Goal: Task Accomplishment & Management: Use online tool/utility

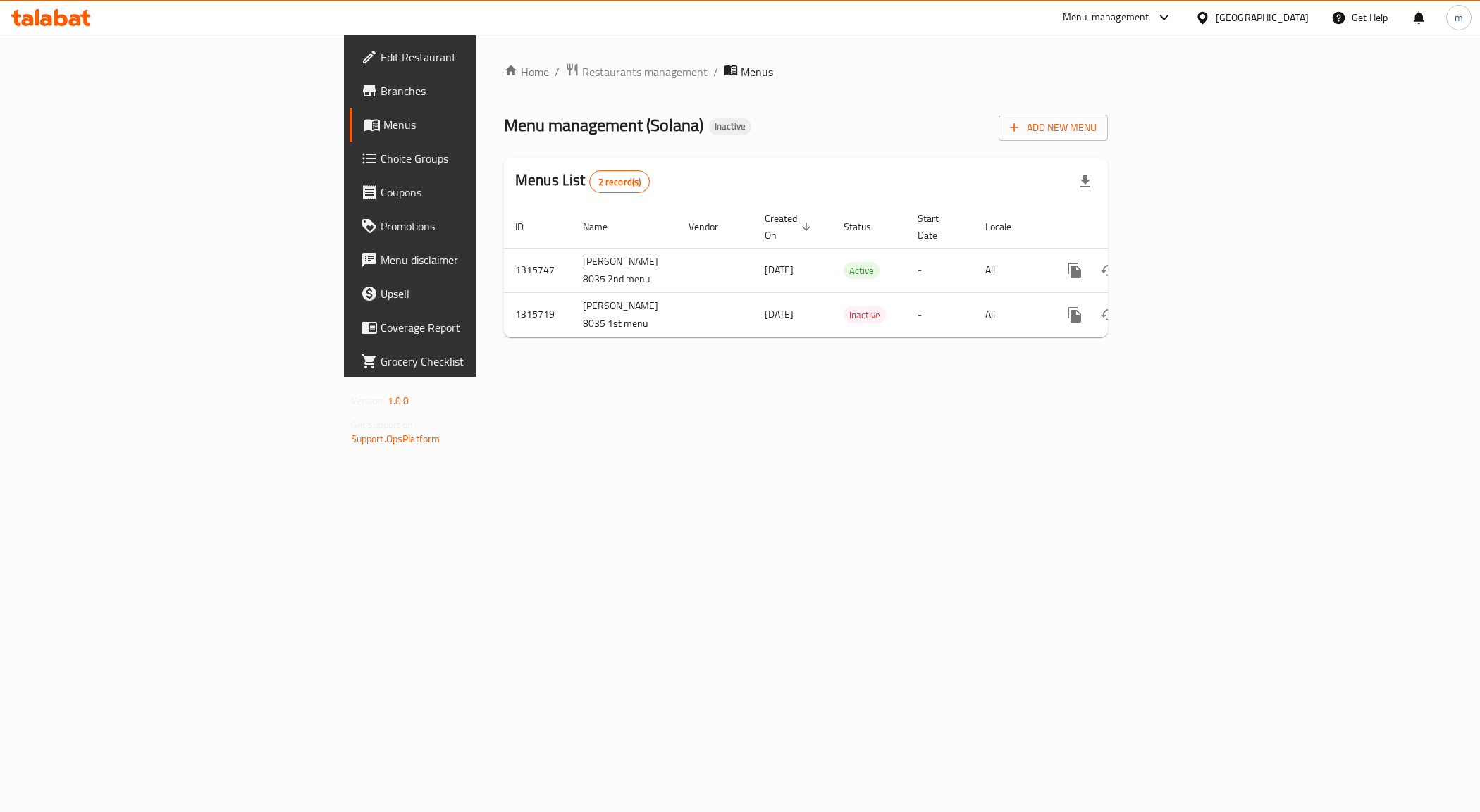
click at [1108, 142] on div "Home / Restaurants management / Menus Menu management ( Solana ) Inactive Add N…" at bounding box center [806, 206] width 604 height 286
click at [1108, 138] on button "Add New Menu" at bounding box center [1053, 127] width 109 height 26
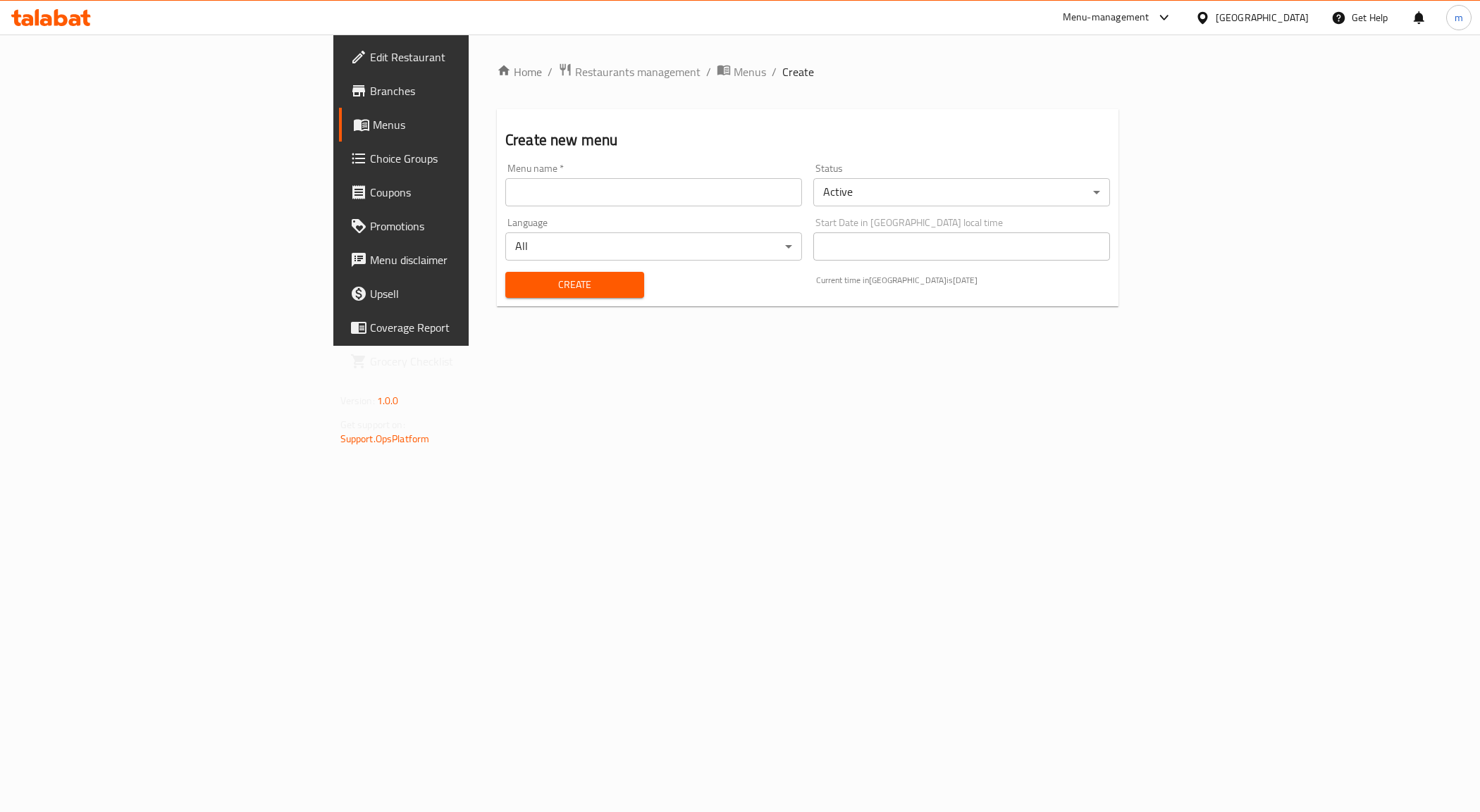
click at [564, 191] on input "text" at bounding box center [653, 191] width 297 height 28
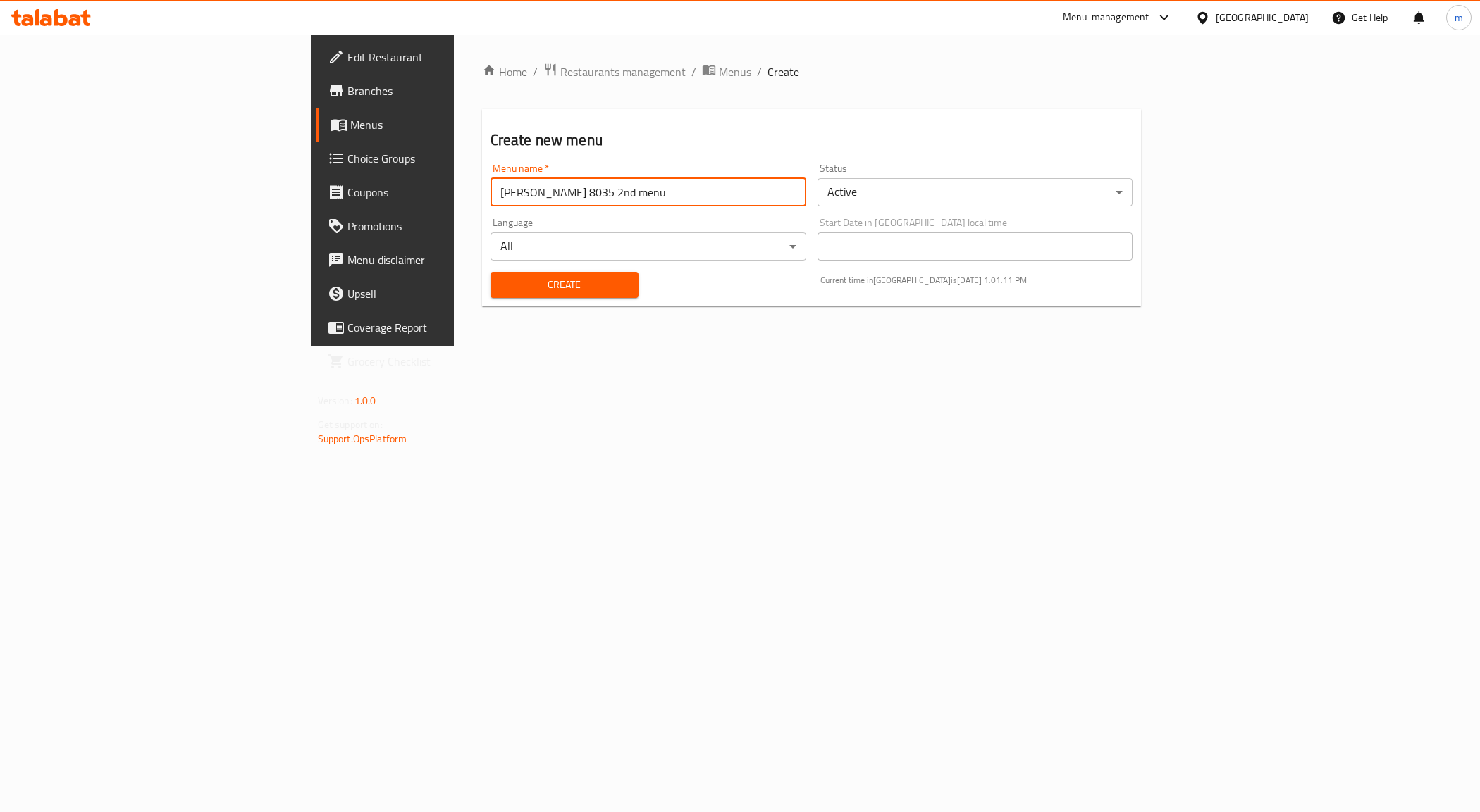
click at [491, 187] on input "[PERSON_NAME] 8035 2nd menu" at bounding box center [649, 191] width 316 height 28
type input "[PERSON_NAME] 8035 3rd menu"
click at [501, 278] on span "Create" at bounding box center [563, 285] width 125 height 17
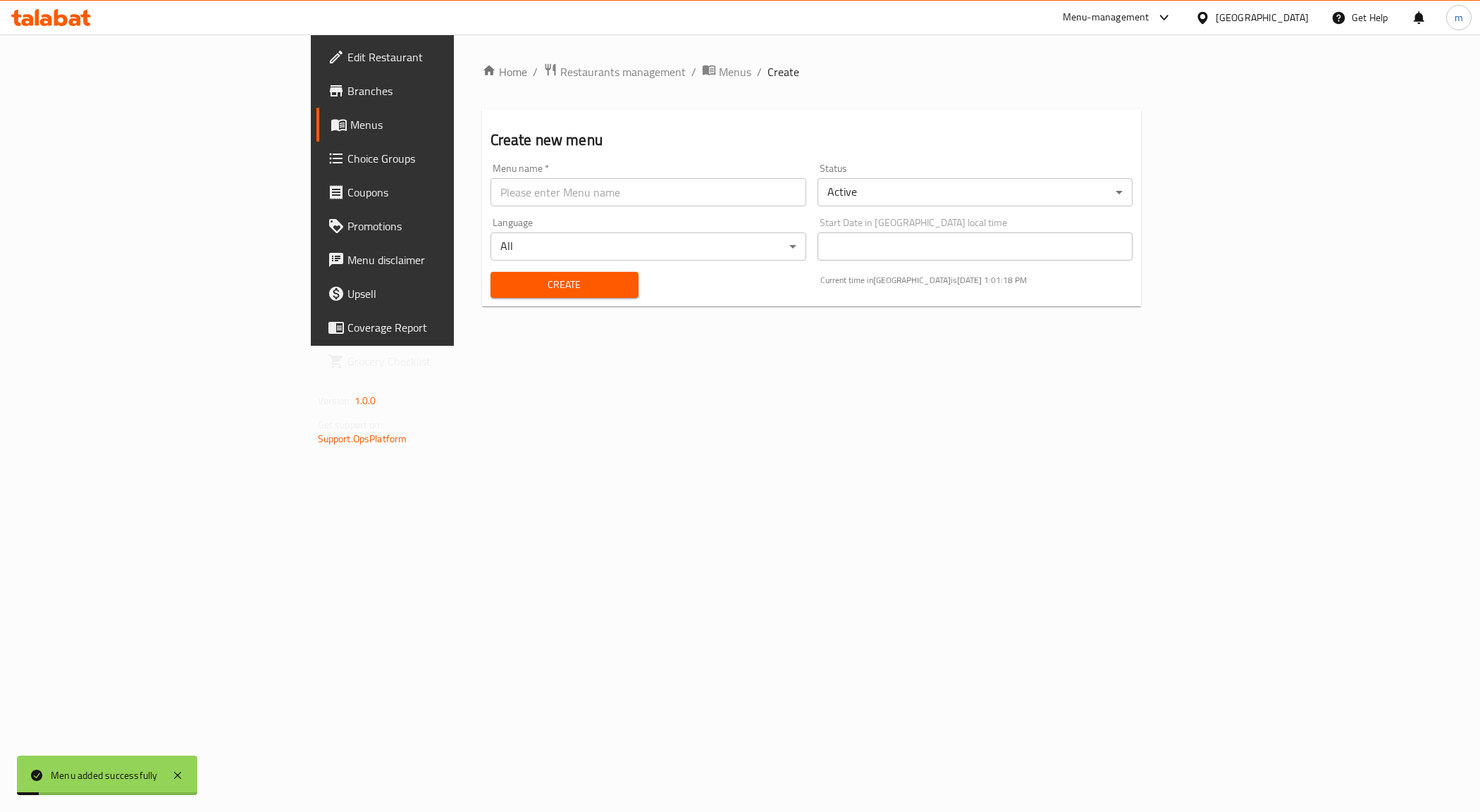
click at [350, 123] on span "Menus" at bounding box center [448, 125] width 196 height 17
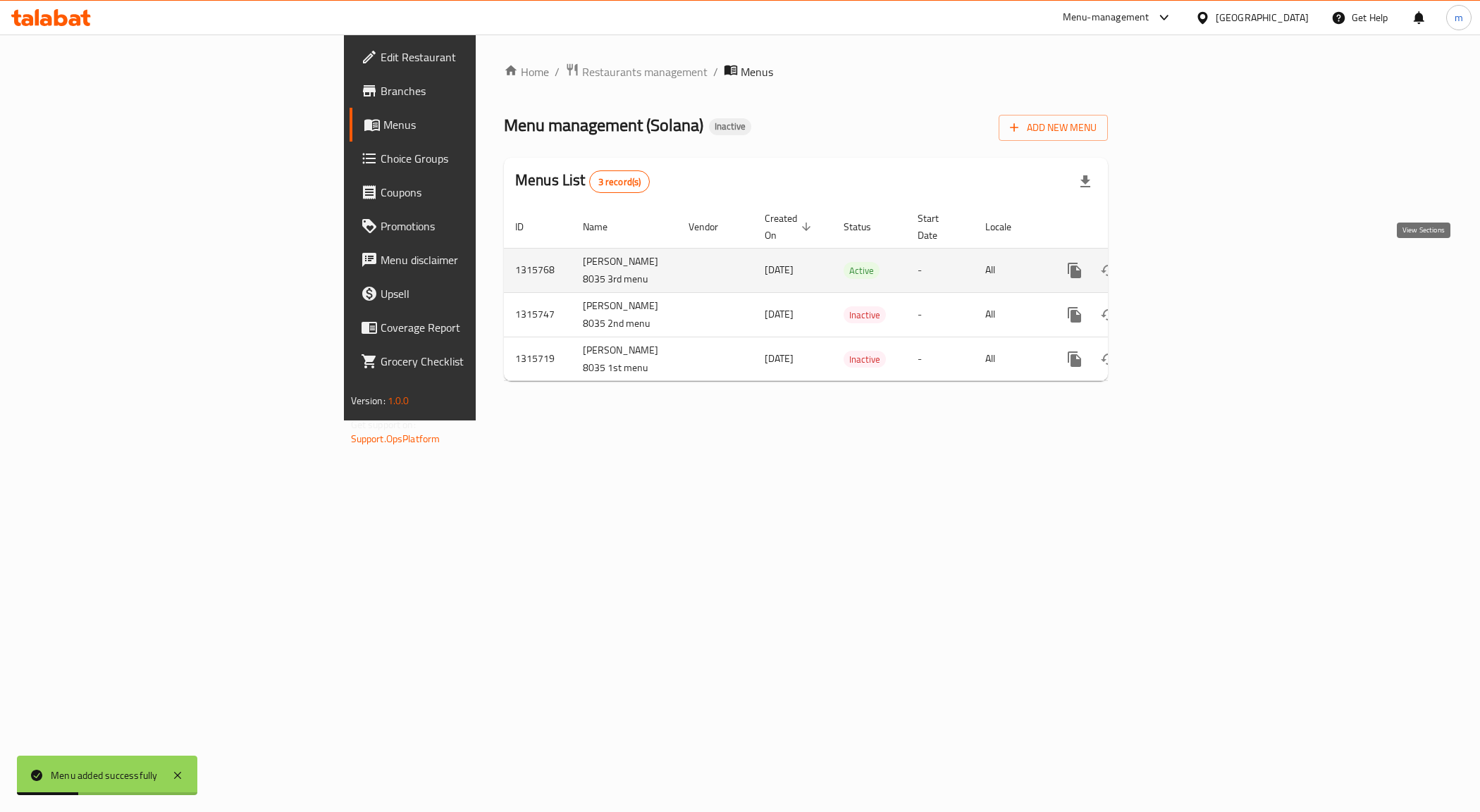
click at [1184, 262] on icon "enhanced table" at bounding box center [1176, 271] width 17 height 17
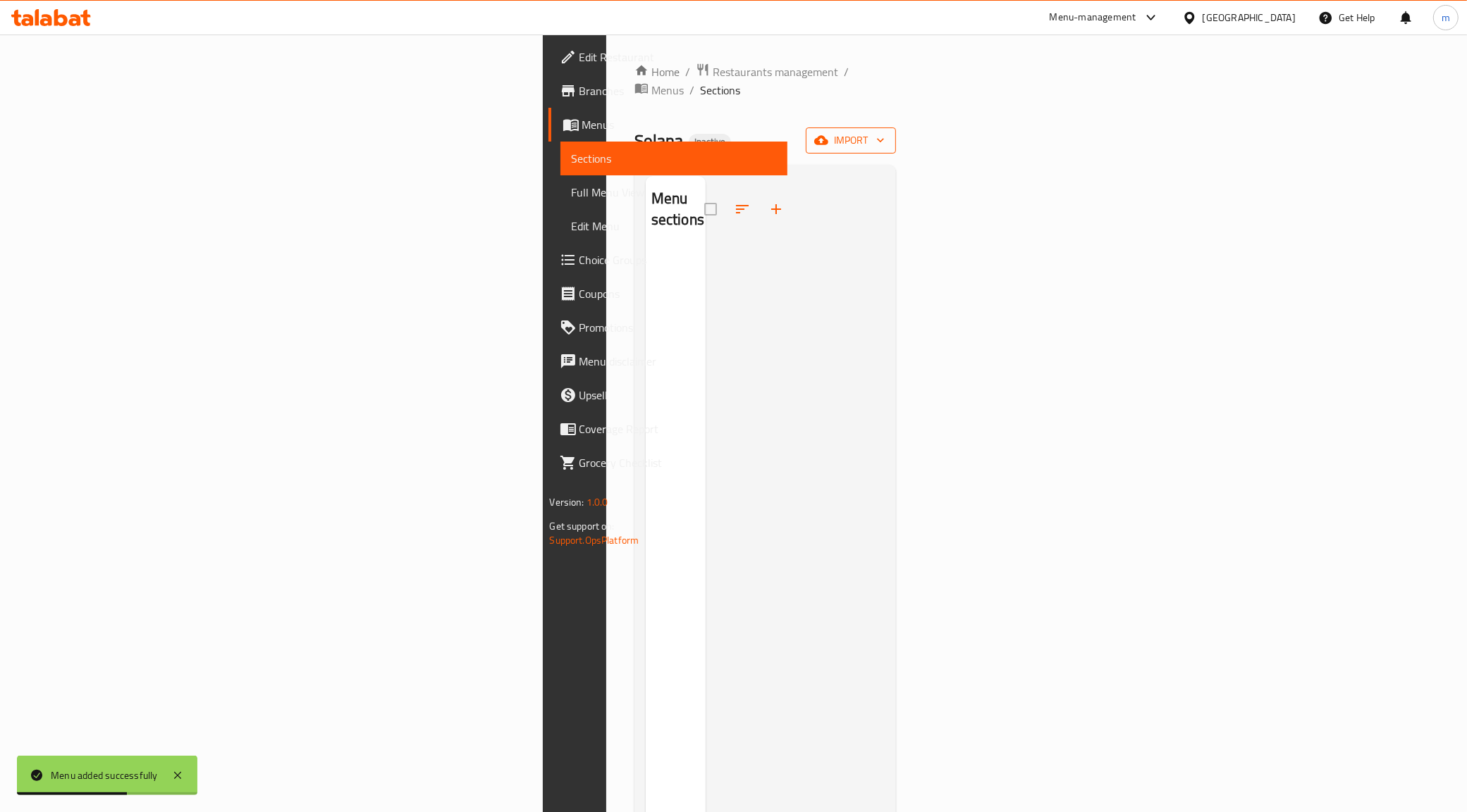
click at [896, 127] on button "import" at bounding box center [851, 140] width 90 height 26
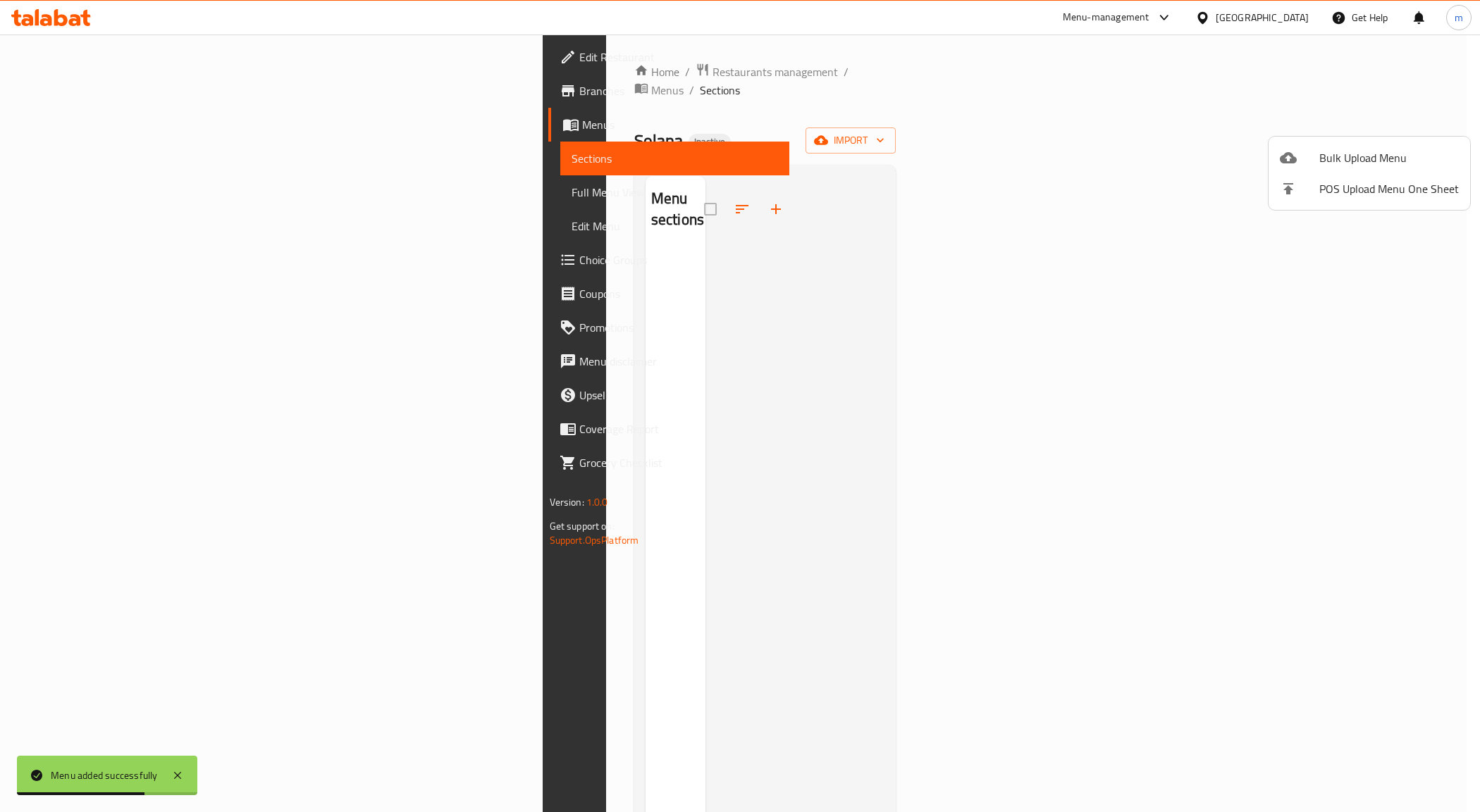
click at [1349, 164] on span "Bulk Upload Menu" at bounding box center [1389, 158] width 140 height 17
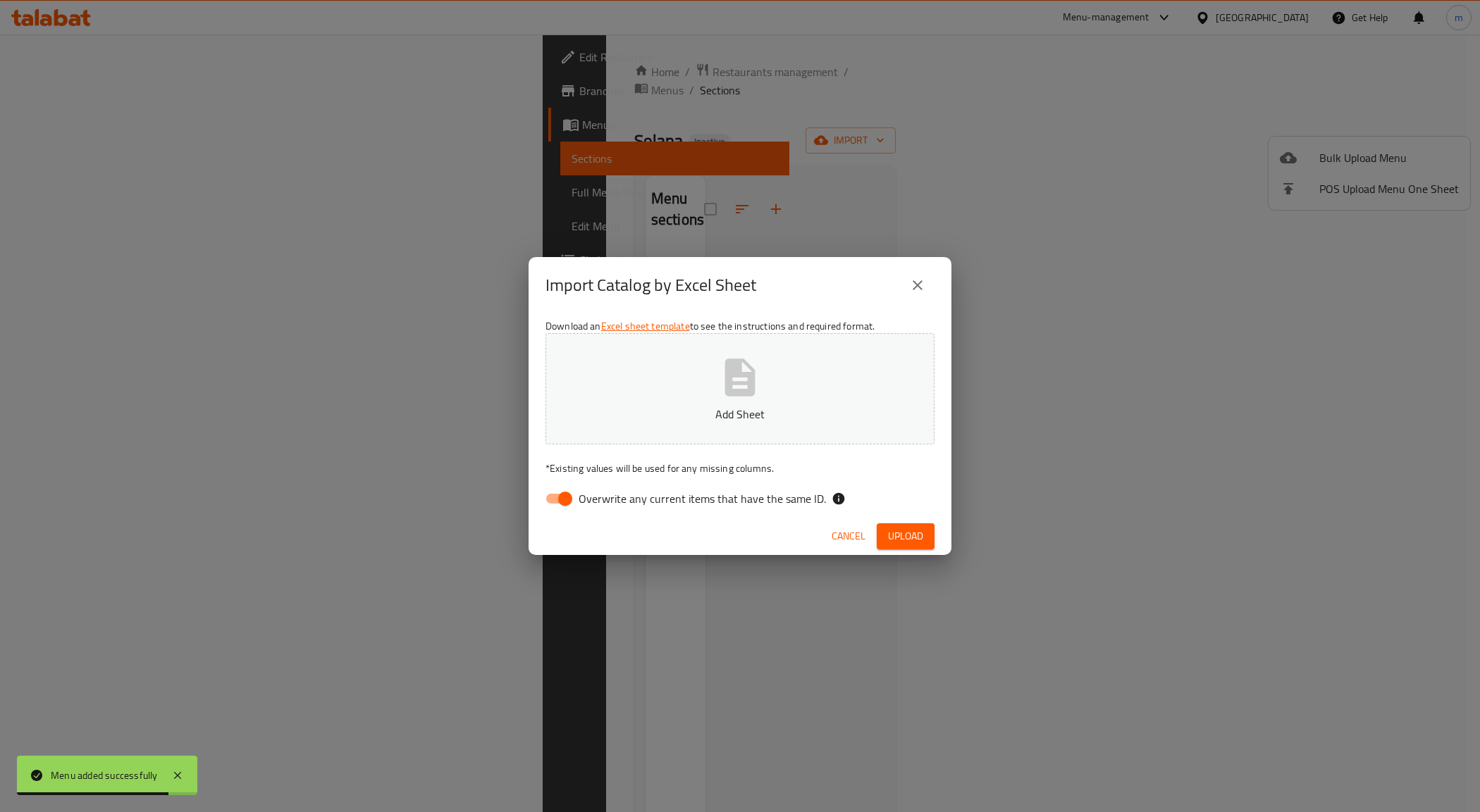
click at [582, 504] on span "Overwrite any current items that have the same ID." at bounding box center [702, 499] width 248 height 17
click at [582, 504] on input "Overwrite any current items that have the same ID." at bounding box center [565, 498] width 80 height 27
checkbox input "false"
click at [696, 413] on p "Add Sheet" at bounding box center [740, 414] width 345 height 17
click at [917, 532] on span "Upload" at bounding box center [905, 537] width 35 height 17
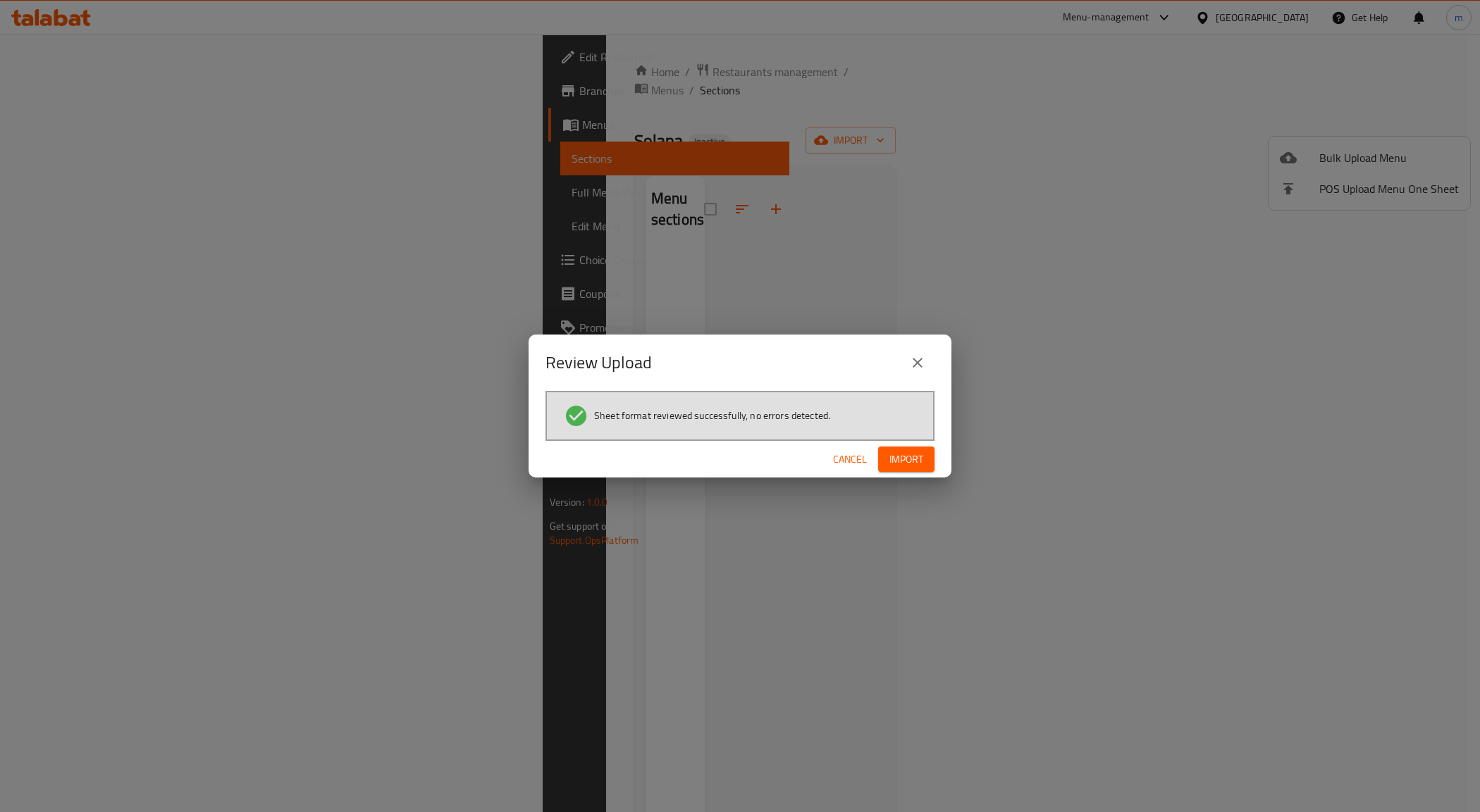
click at [917, 469] on button "Import" at bounding box center [906, 459] width 56 height 26
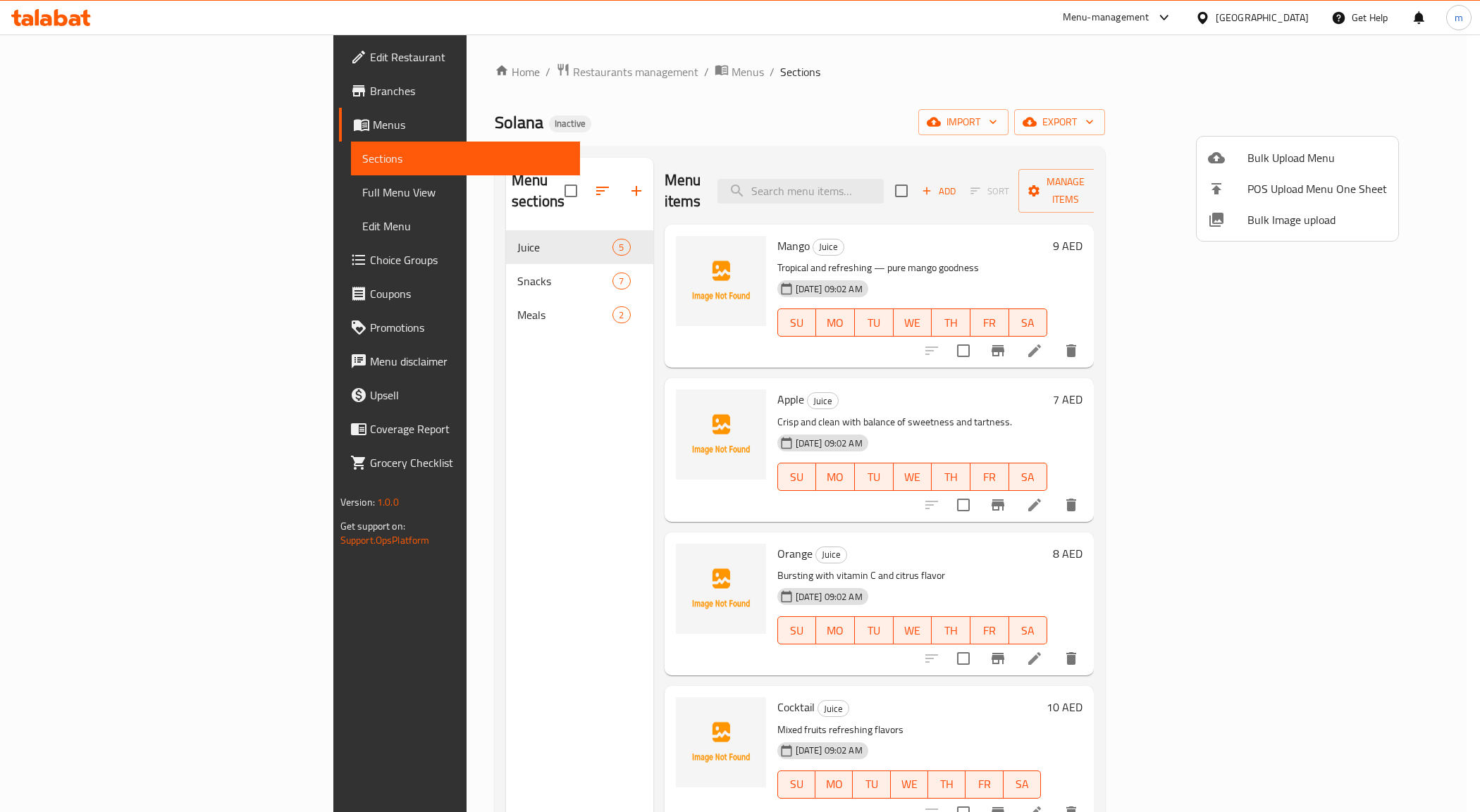
click at [78, 188] on div at bounding box center [740, 406] width 1480 height 812
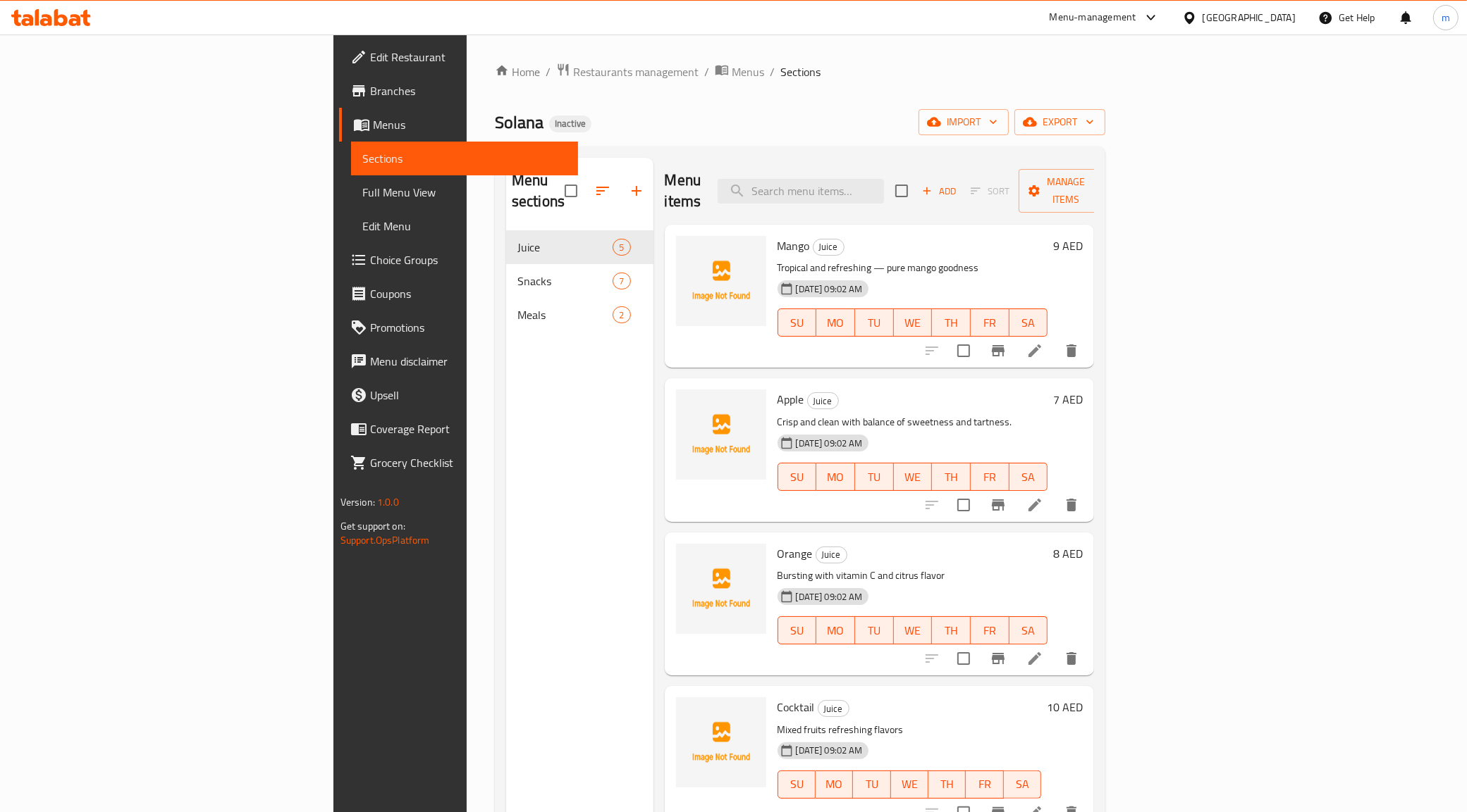
click at [363, 192] on span "Full Menu View" at bounding box center [465, 192] width 205 height 17
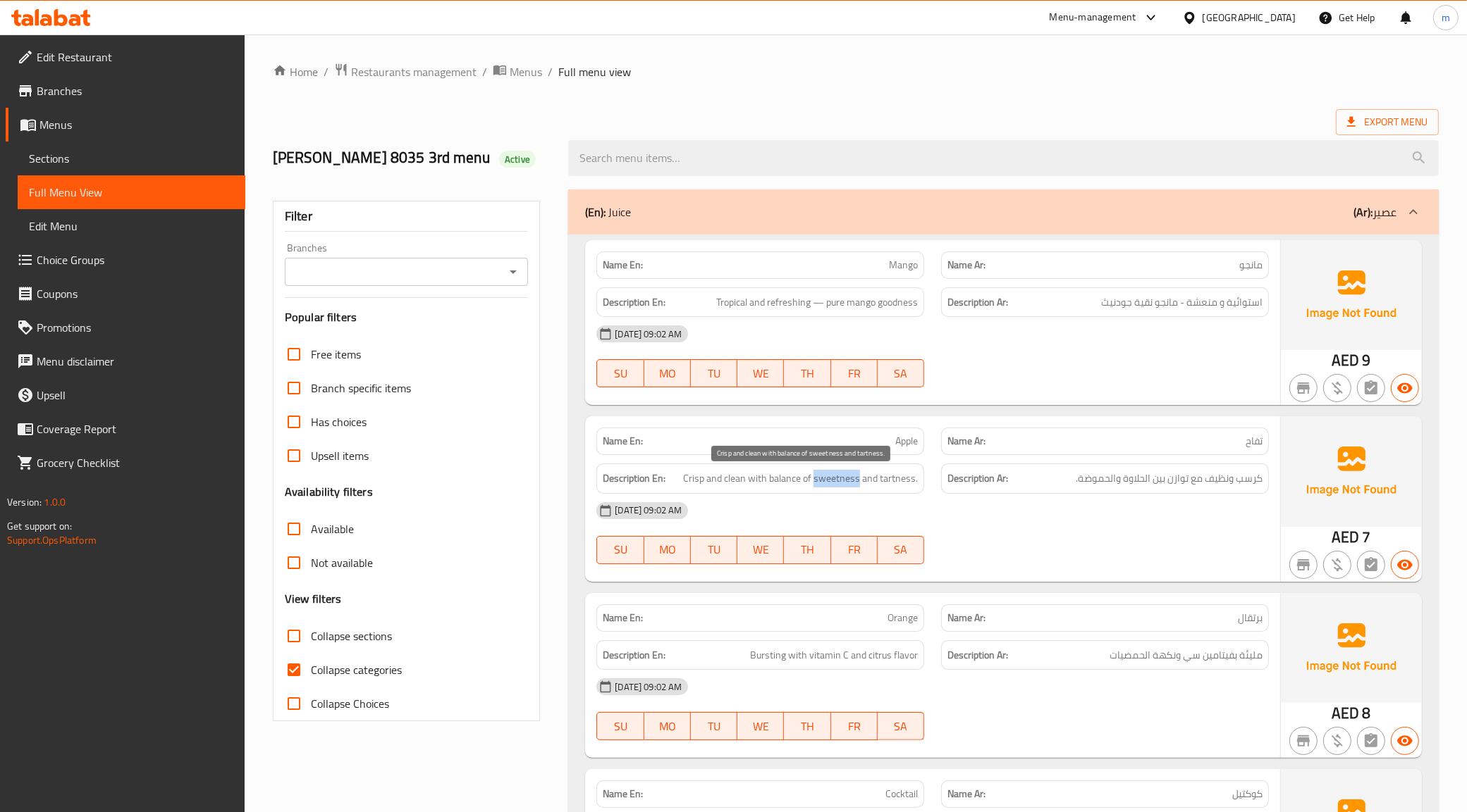
drag, startPoint x: 817, startPoint y: 484, endPoint x: 860, endPoint y: 488, distance: 43.2
click at [860, 488] on span "Crisp and clean with balance of sweetness and tartness." at bounding box center [800, 478] width 234 height 17
copy span "sweetness"
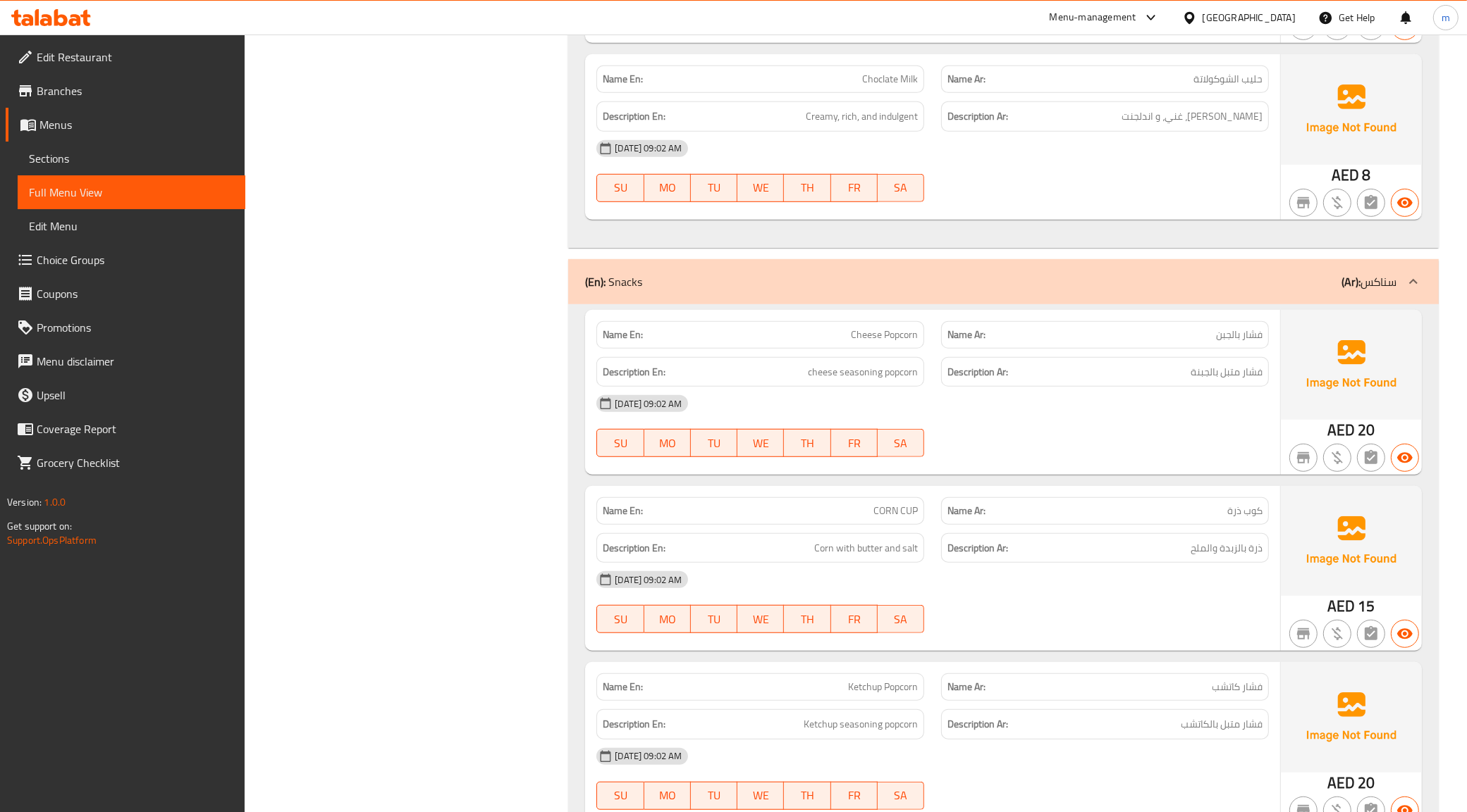
scroll to position [187, 0]
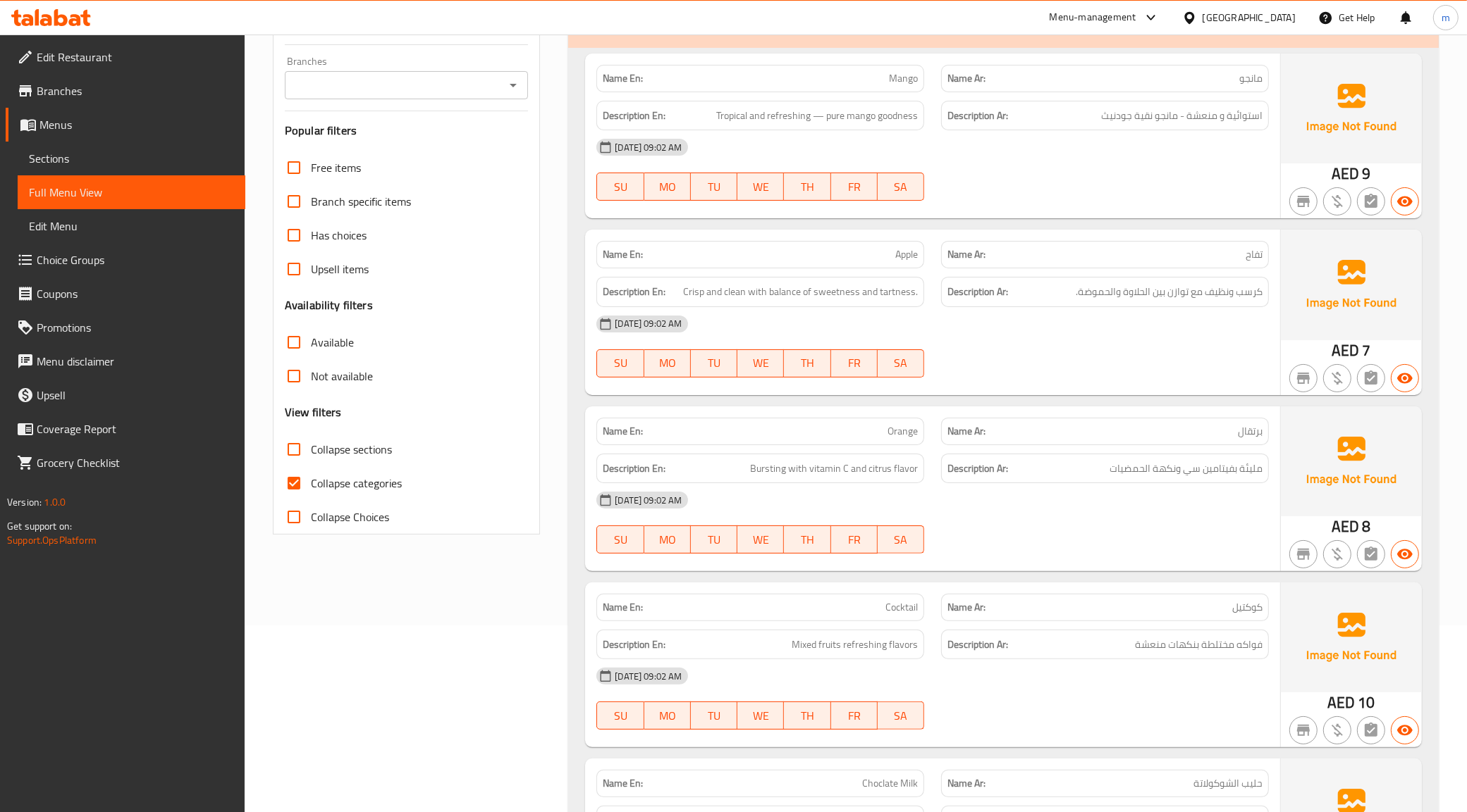
click at [335, 472] on label "Collapse categories" at bounding box center [339, 483] width 124 height 33
click at [311, 472] on input "Collapse categories" at bounding box center [293, 483] width 33 height 33
checkbox input "false"
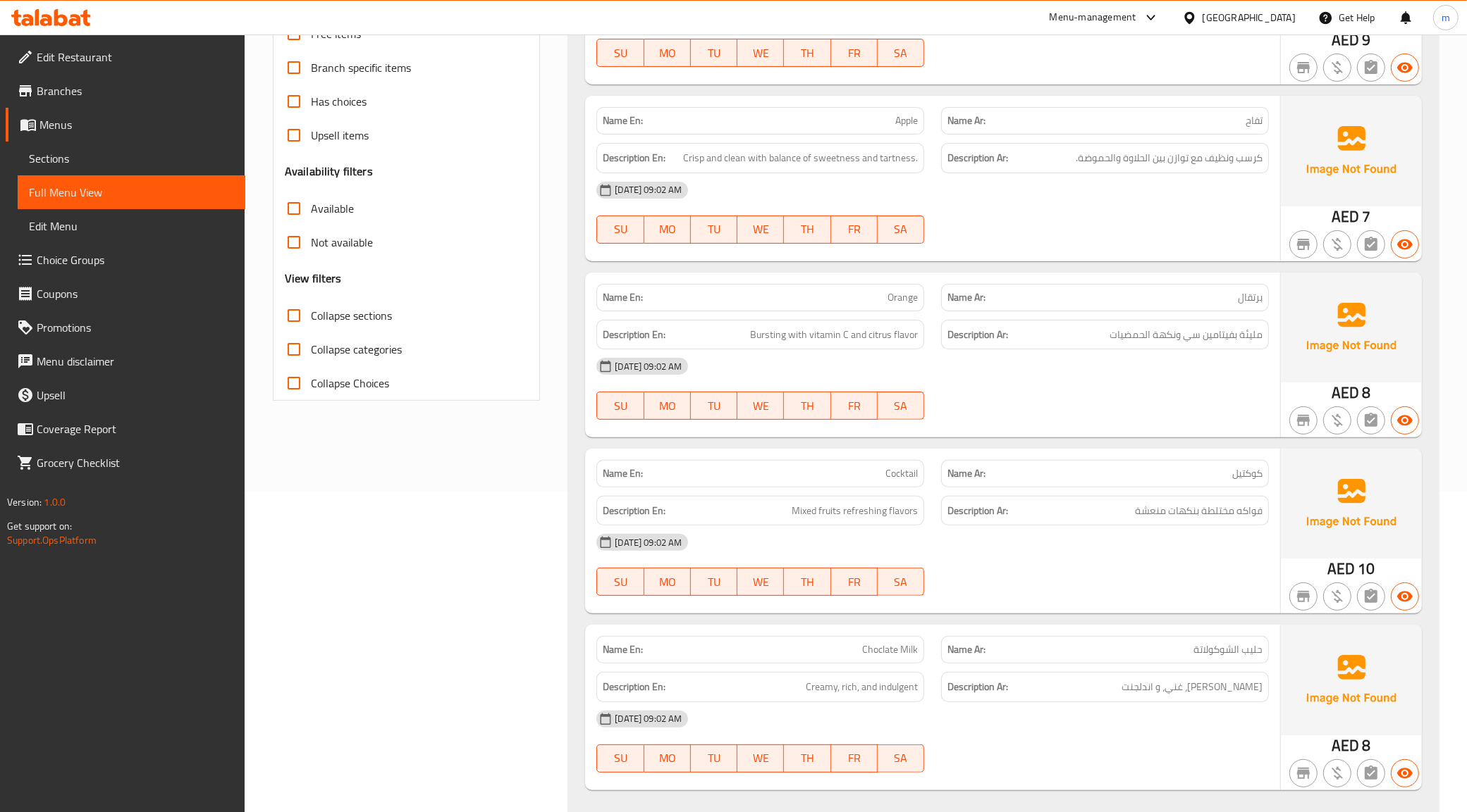
scroll to position [0, 0]
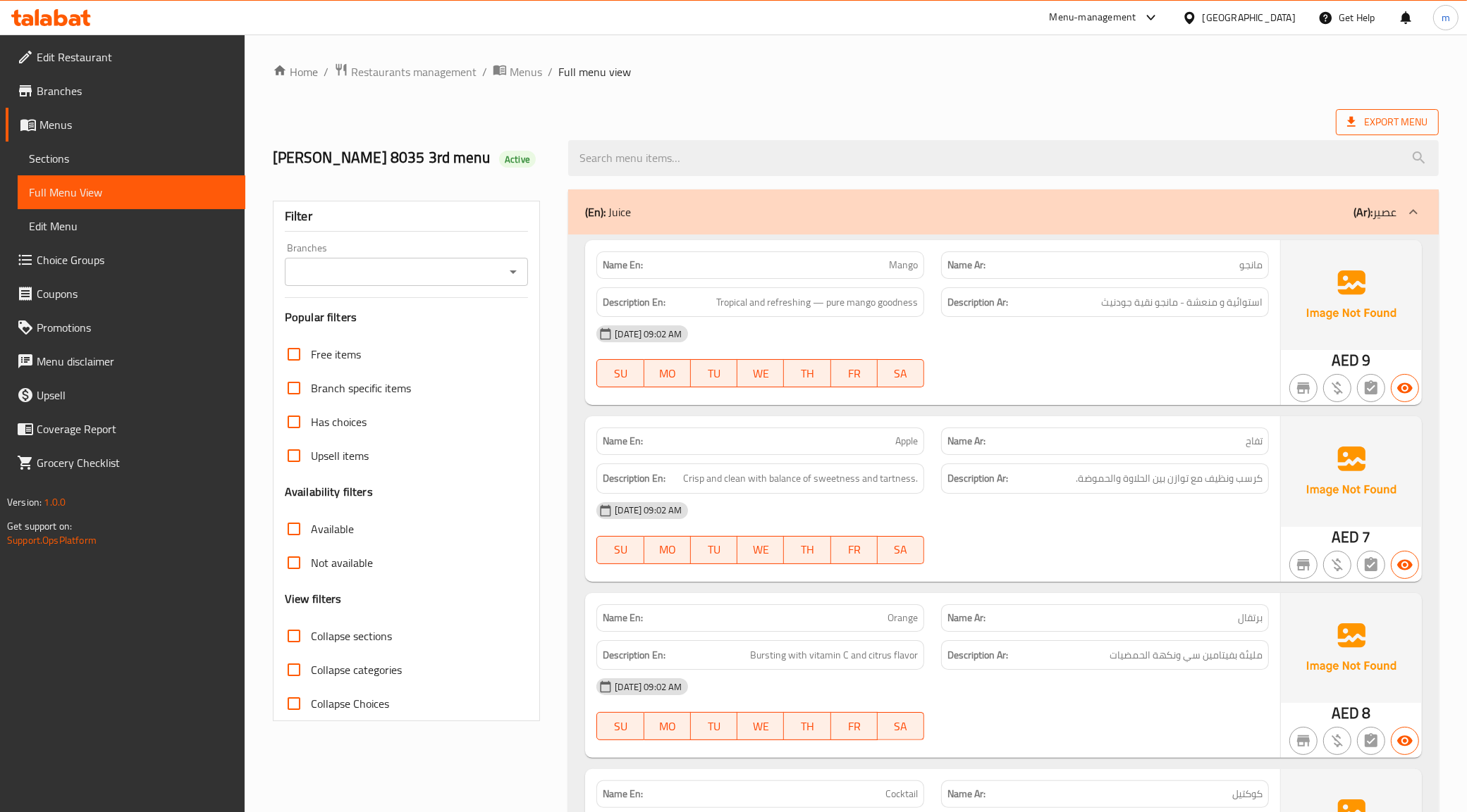
click at [1403, 129] on span "Export Menu" at bounding box center [1388, 122] width 80 height 17
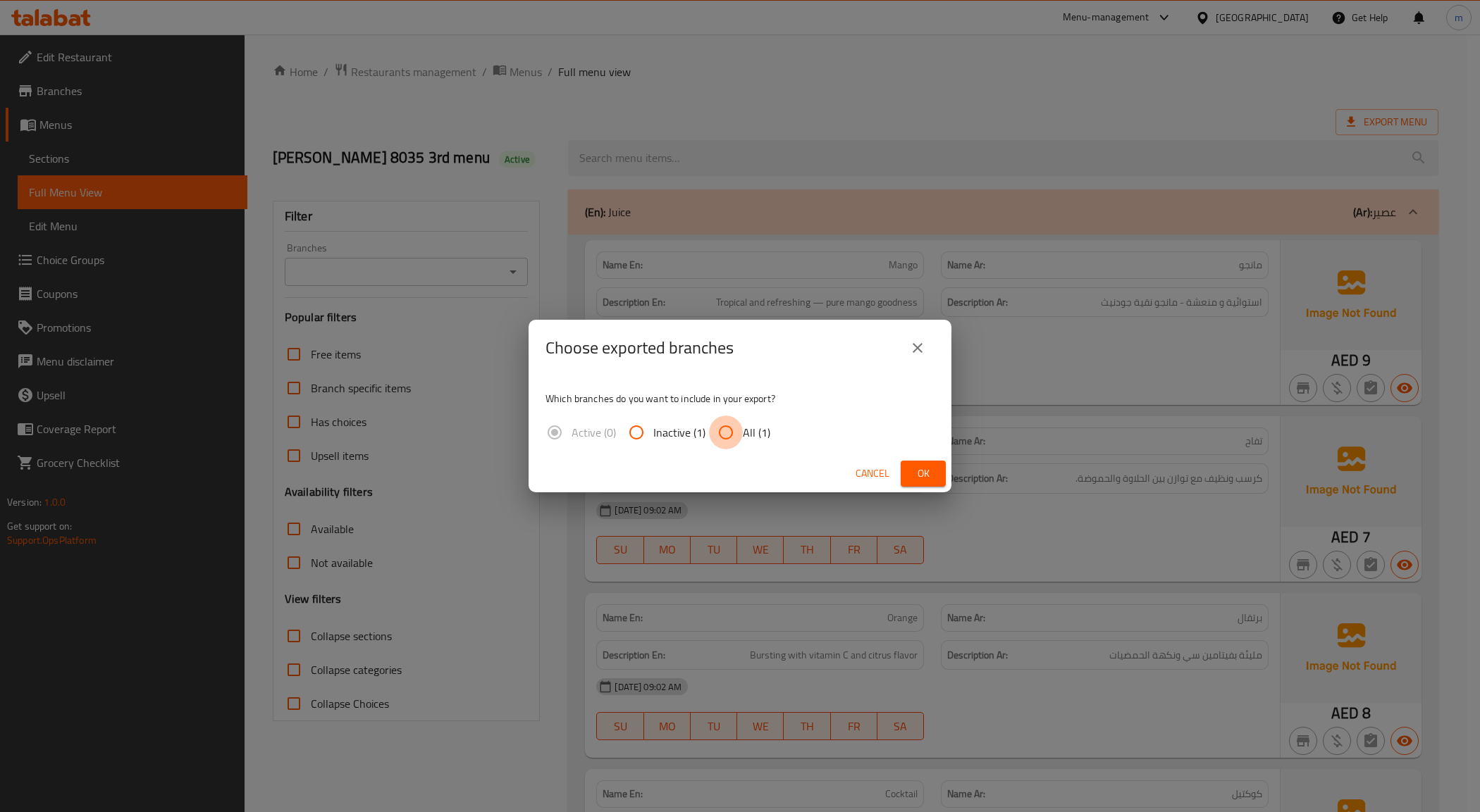
click at [710, 432] on input "All (1)" at bounding box center [725, 432] width 33 height 33
radio input "true"
click at [941, 469] on button "Ok" at bounding box center [922, 473] width 45 height 26
